Goal: Check status: Check status

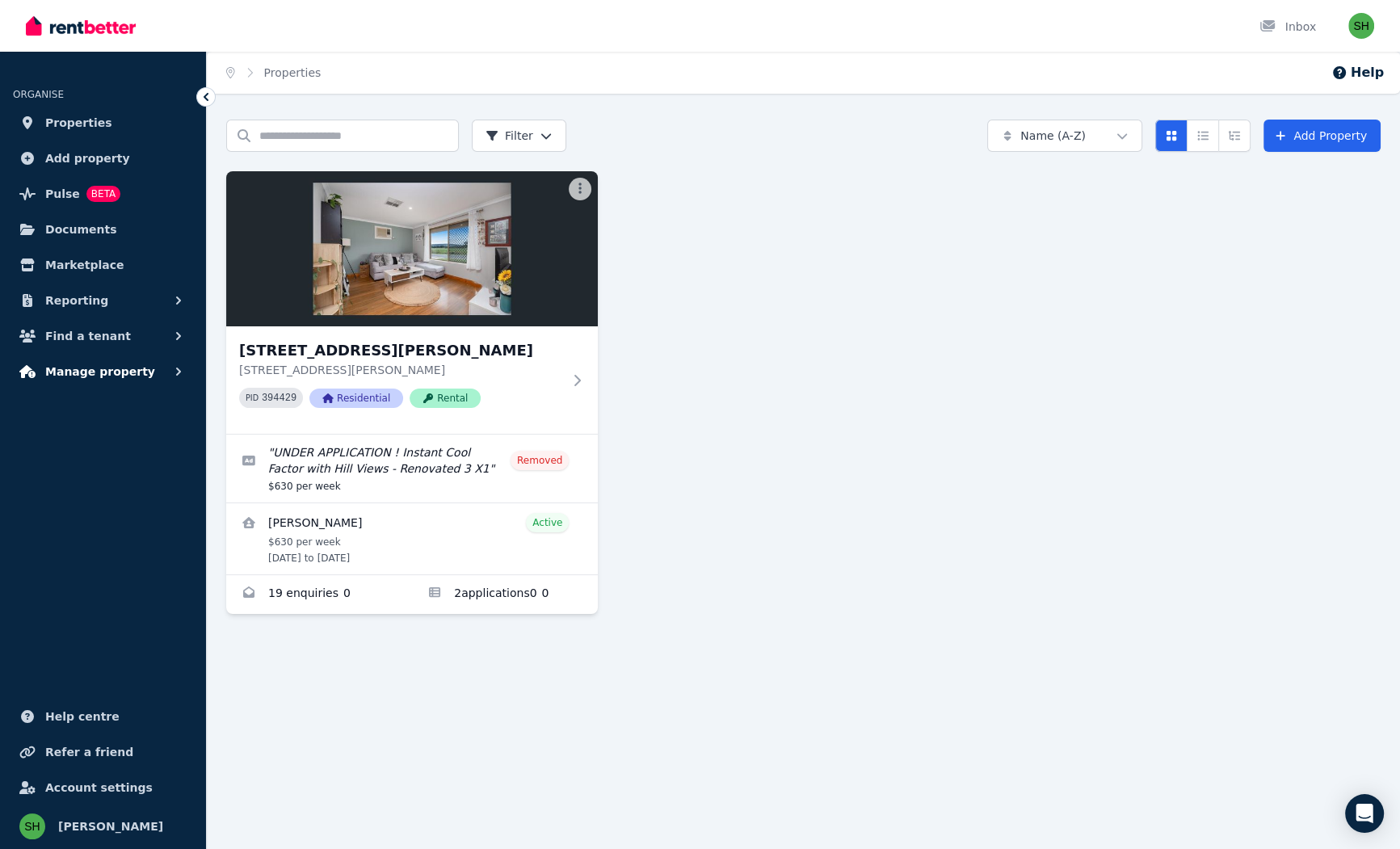
click at [171, 363] on icon "button" at bounding box center [178, 371] width 16 height 16
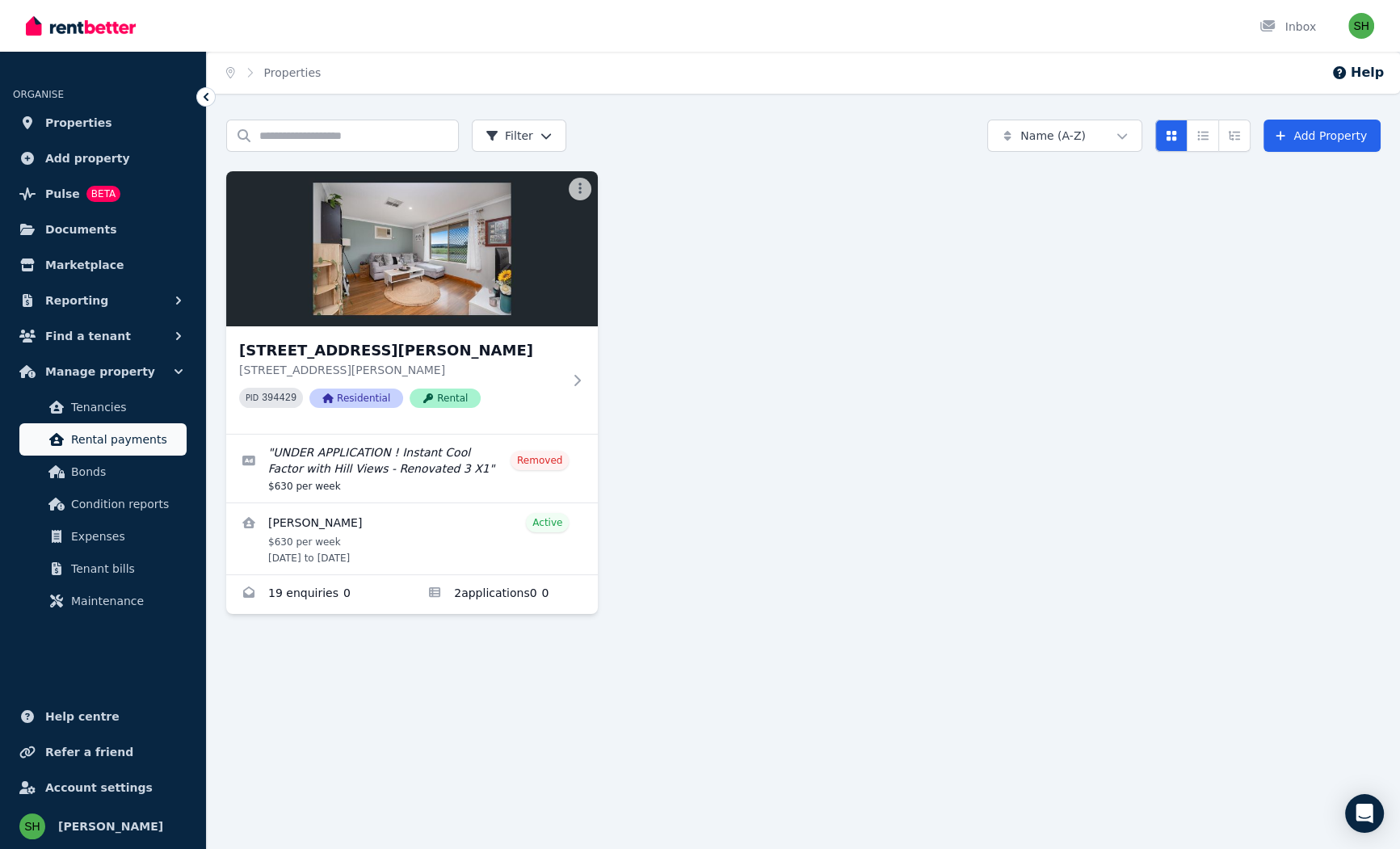
click at [110, 430] on span "Rental payments" at bounding box center [125, 439] width 109 height 20
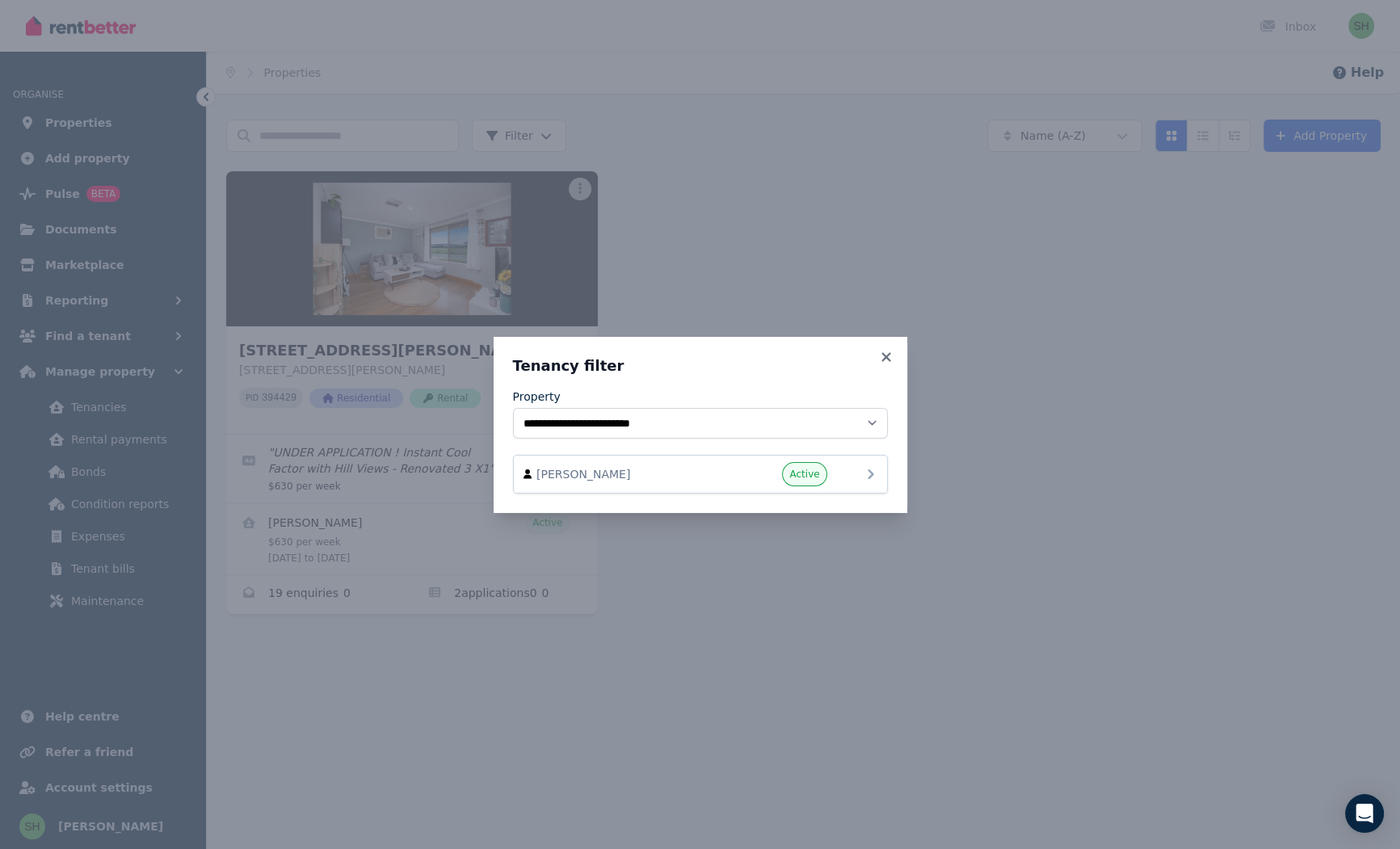
click at [861, 464] on icon at bounding box center [871, 473] width 20 height 20
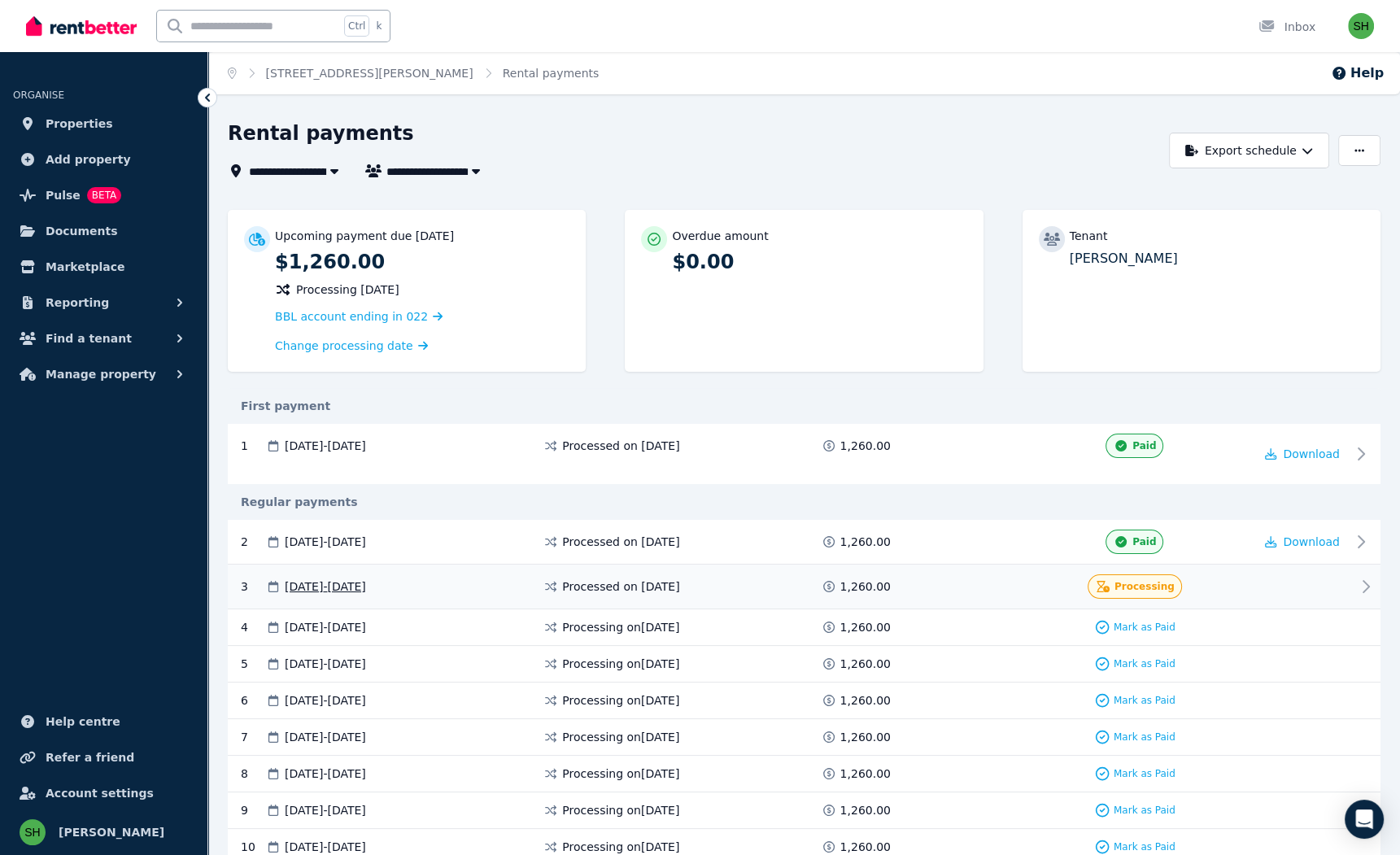
click at [1370, 577] on icon at bounding box center [1365, 587] width 20 height 20
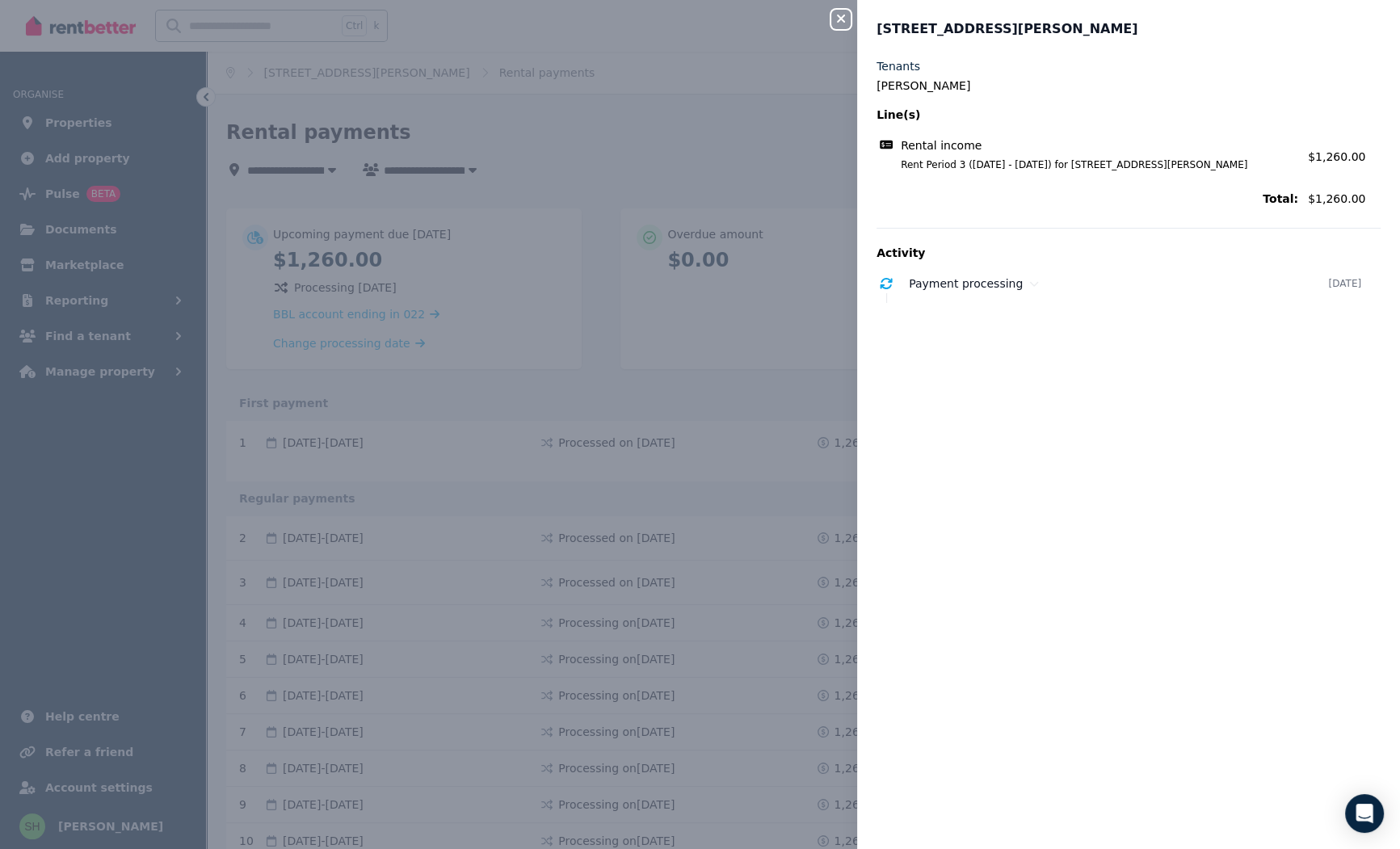
click at [884, 372] on div "Close panel [STREET_ADDRESS][PERSON_NAME] Tenants [PERSON_NAME] Line(s) Rental …" at bounding box center [700, 424] width 1400 height 849
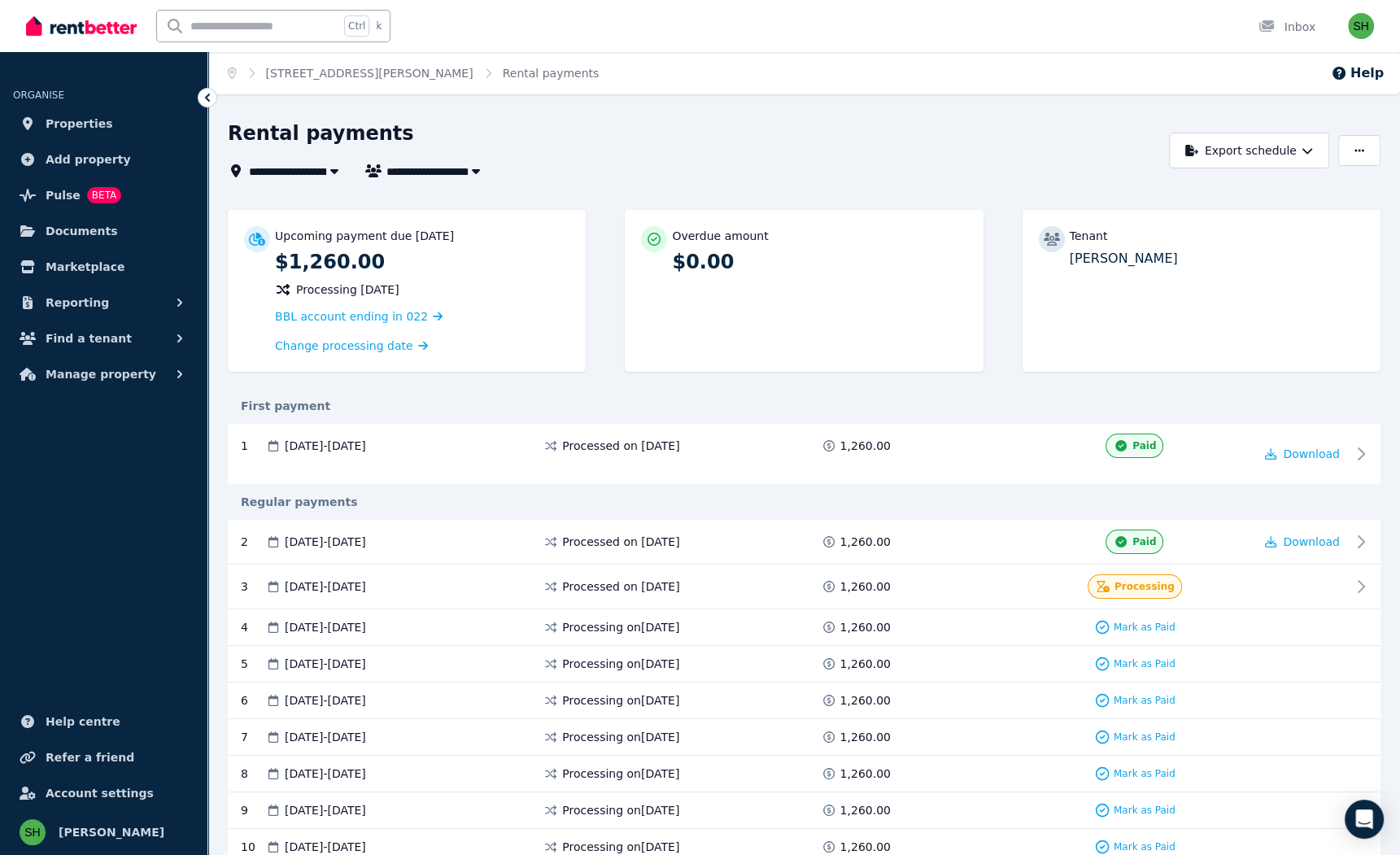
click at [568, 120] on div "Rental payments" at bounding box center [694, 135] width 933 height 31
click at [529, 120] on div "Rental payments" at bounding box center [694, 135] width 933 height 31
